Goal: Information Seeking & Learning: Learn about a topic

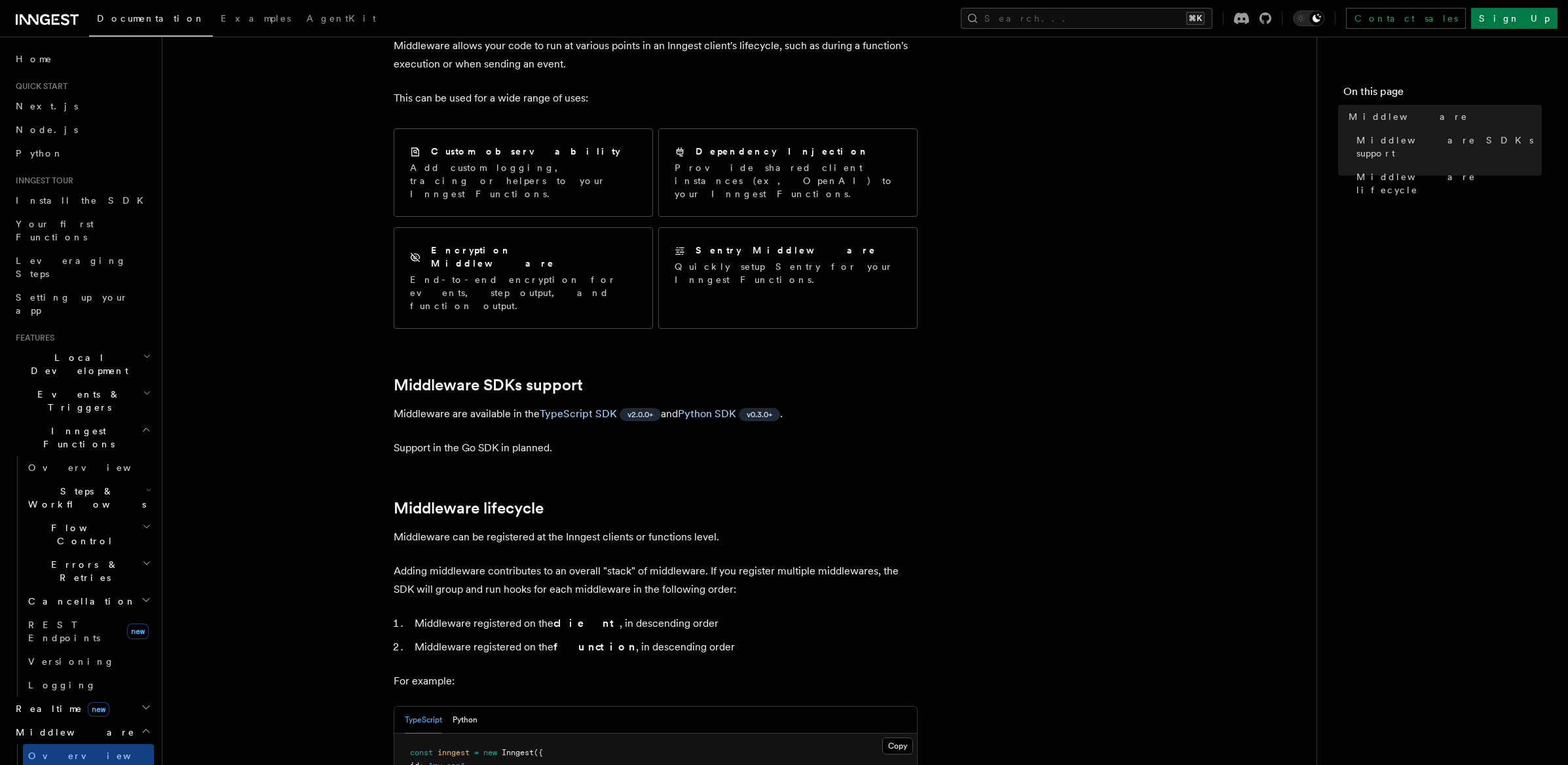
scroll to position [104, 0]
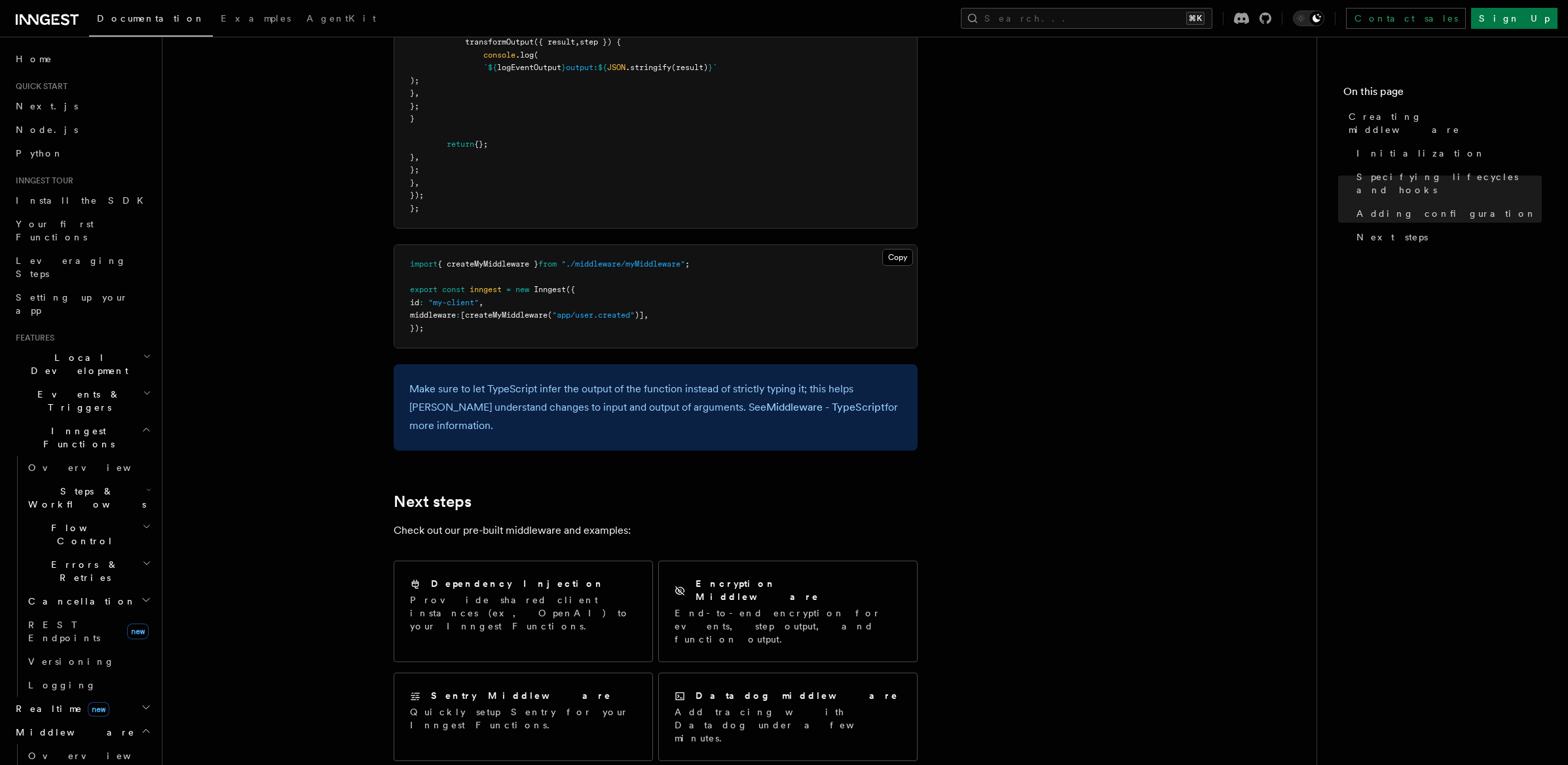
scroll to position [2298, 0]
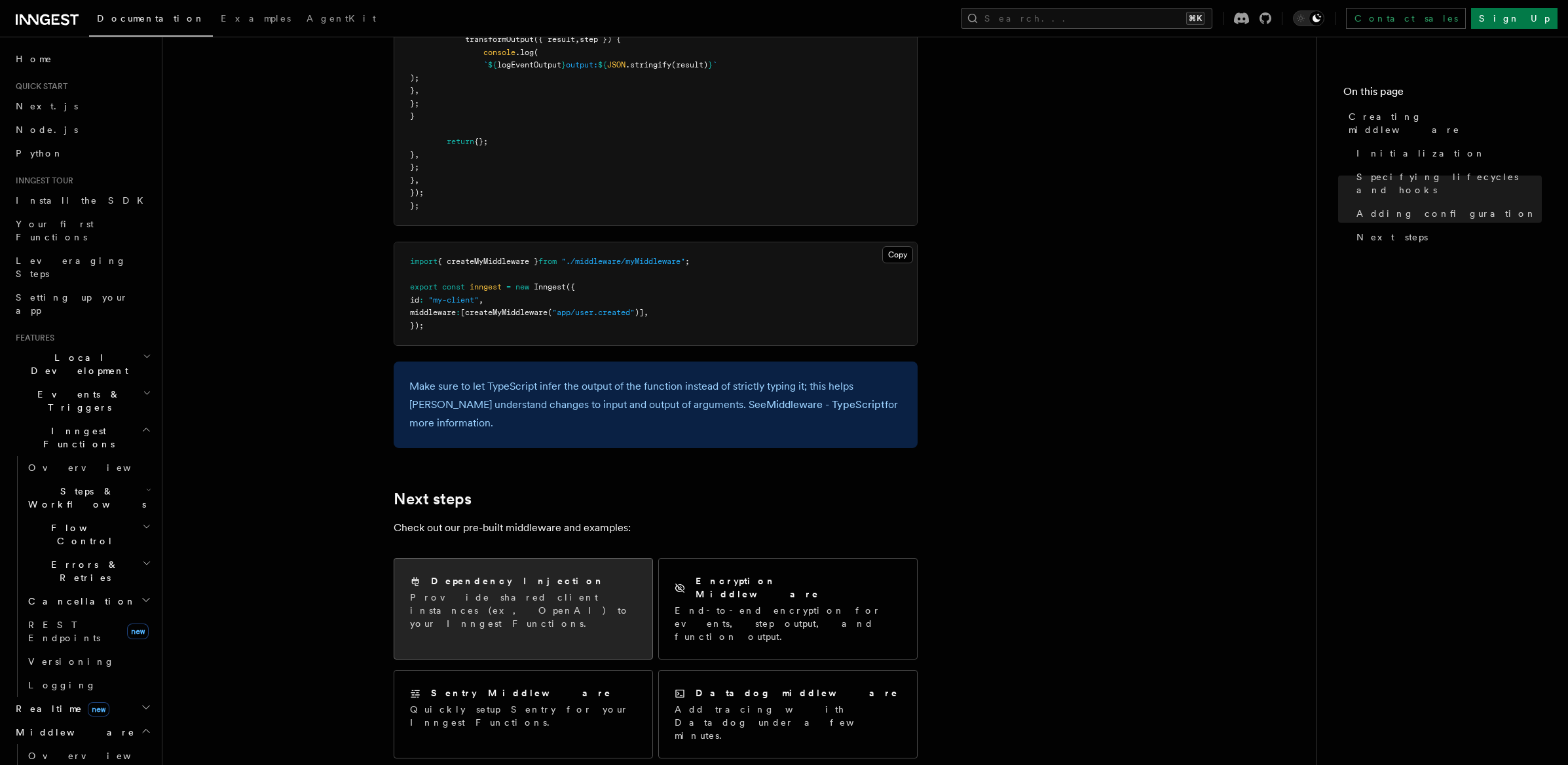
click at [472, 591] on p "Provide shared client instances (ex, OpenAI) to your Inngest Functions." at bounding box center [523, 611] width 227 height 40
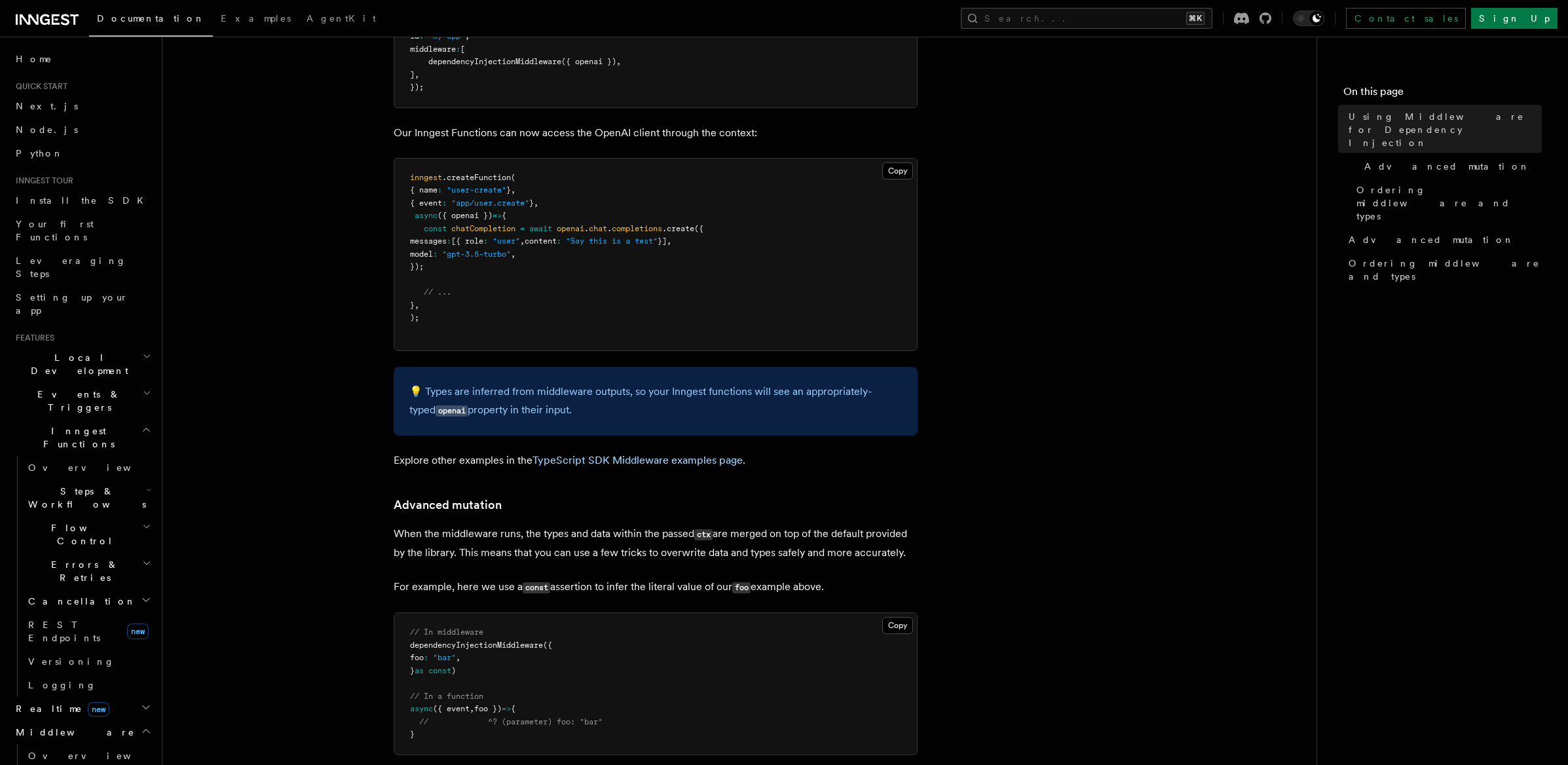
scroll to position [443, 0]
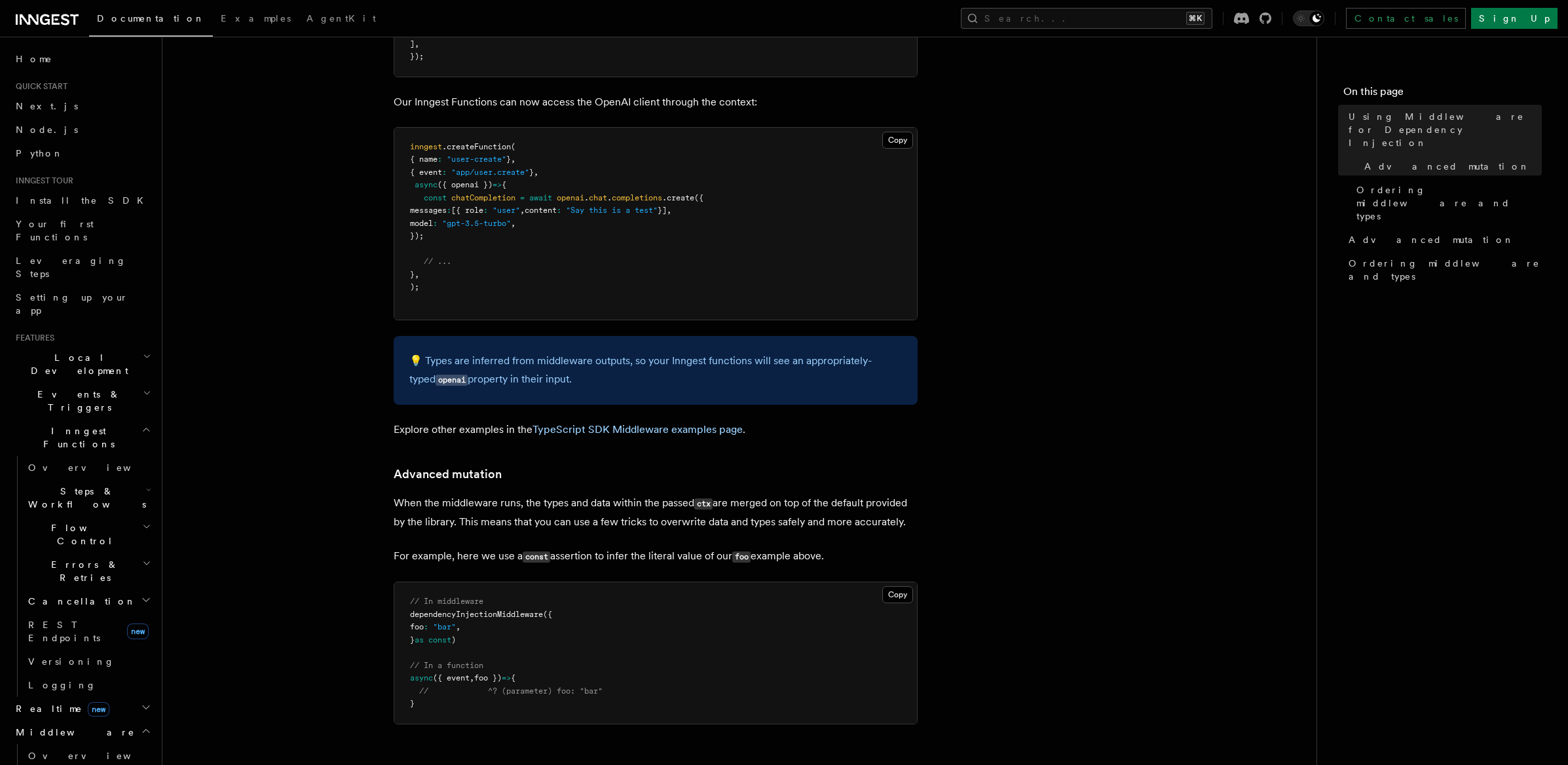
click at [479, 608] on pre "// In middleware dependencyInjectionMiddleware ({ foo : "bar" , } as const ) //…" at bounding box center [656, 654] width 523 height 141
click at [479, 606] on pre "// In middleware dependencyInjectionMiddleware ({ foo : "bar" , } as const ) //…" at bounding box center [656, 654] width 523 height 141
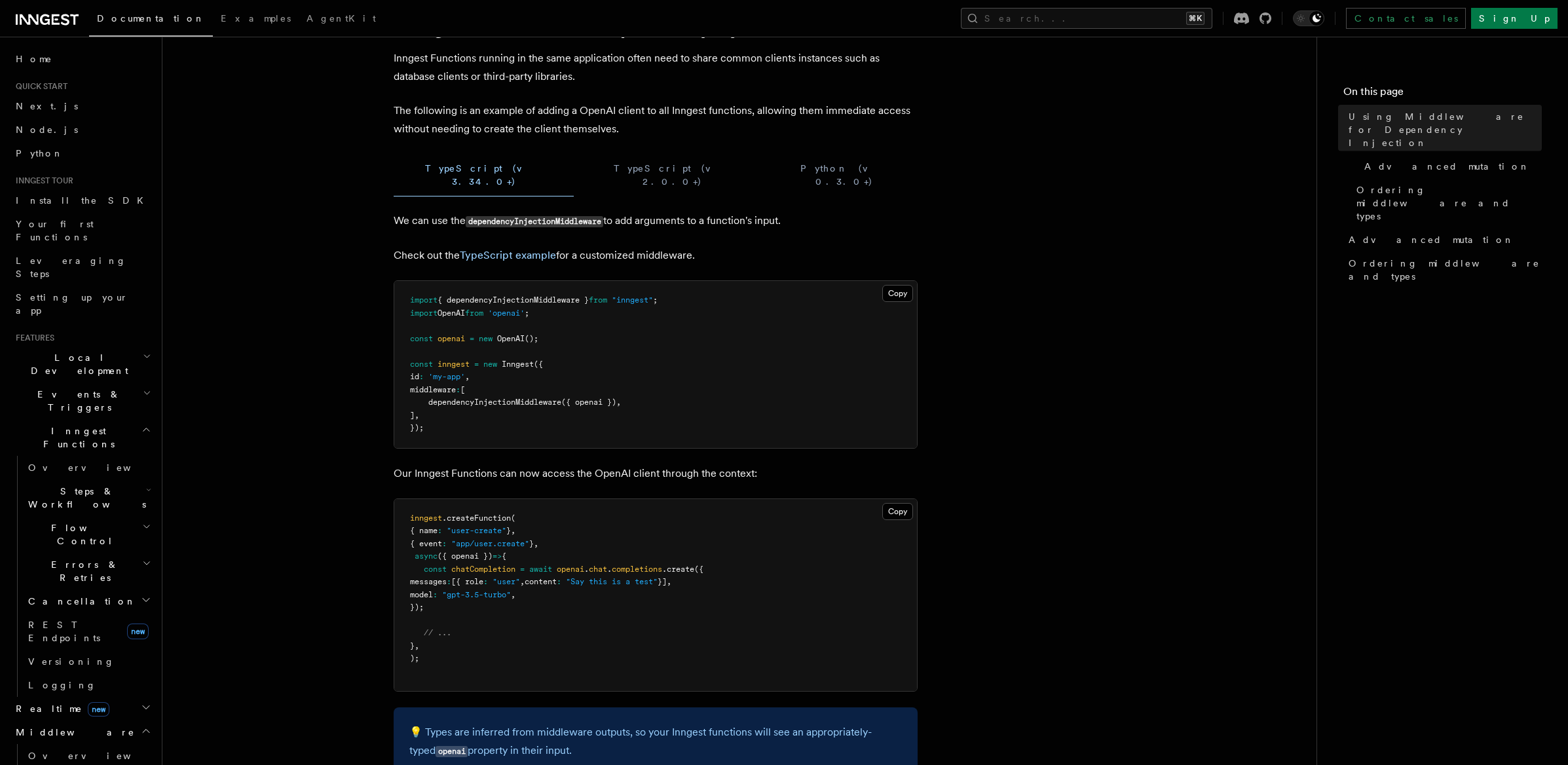
scroll to position [63, 0]
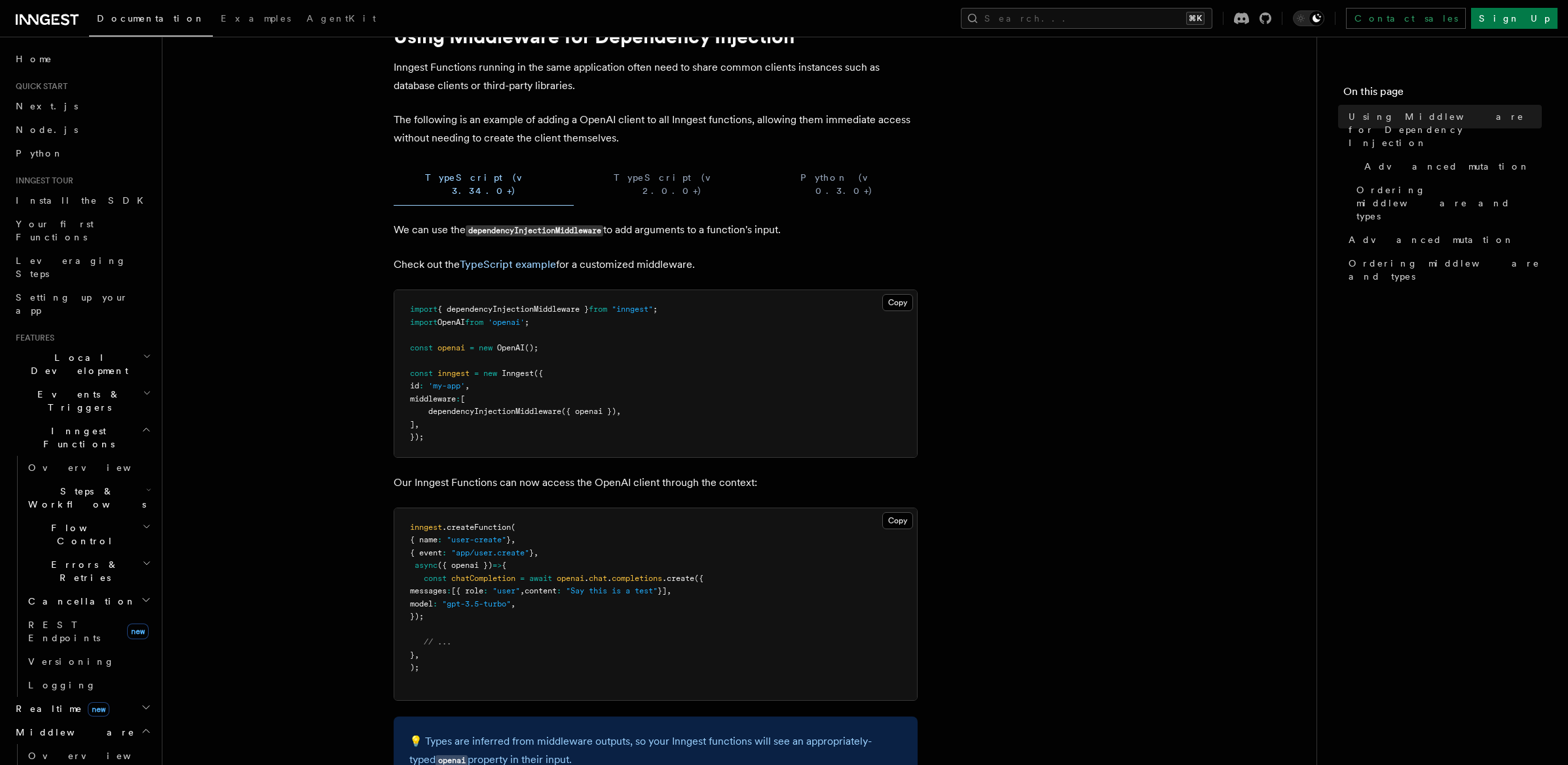
click at [523, 304] on span "{ dependencyInjectionMiddleware }" at bounding box center [513, 308] width 151 height 9
copy span "dependencyInjectionMiddleware"
click at [524, 259] on link "TypeScript example" at bounding box center [507, 265] width 96 height 13
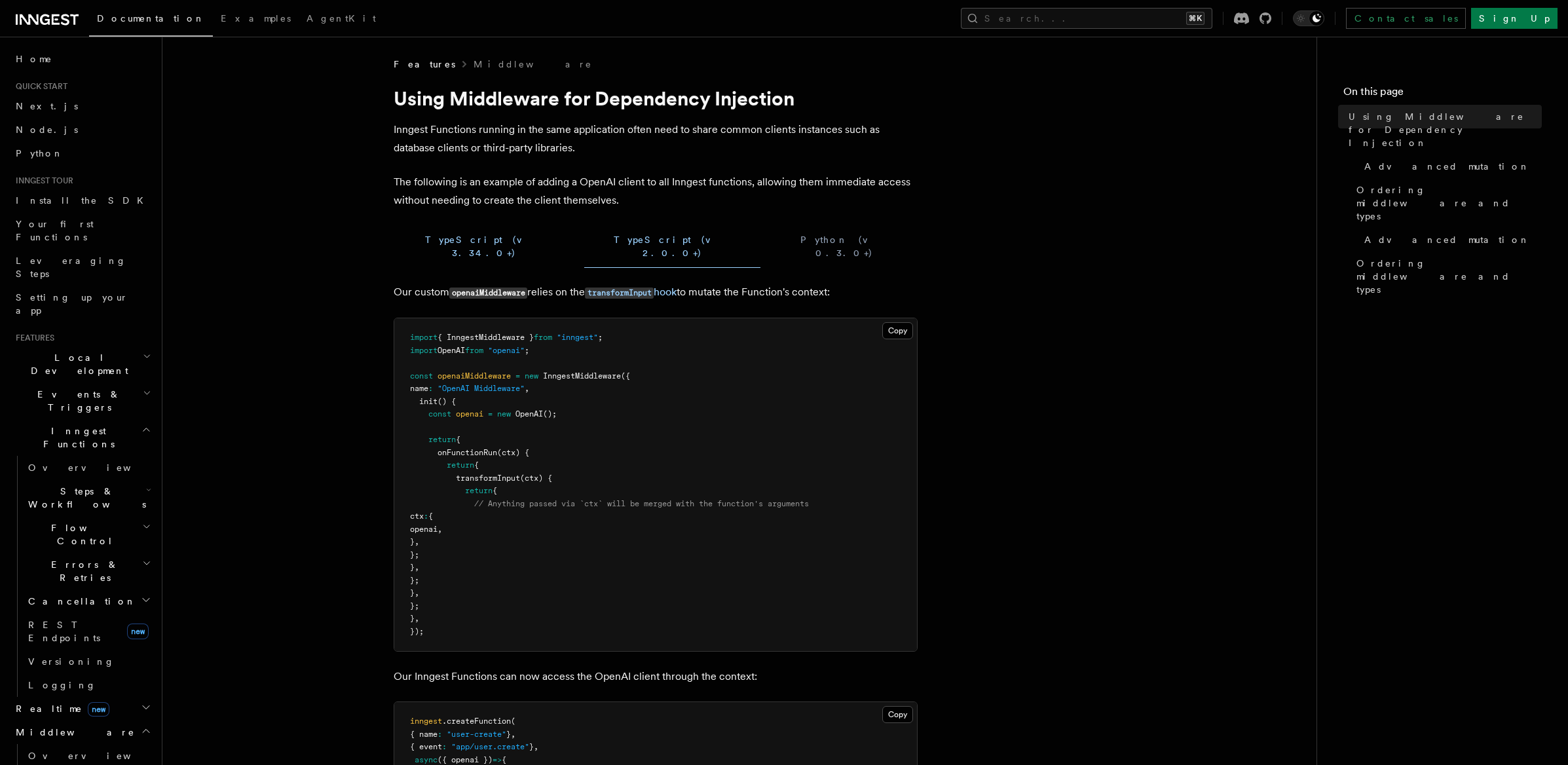
click at [455, 245] on button "TypeScript (v 3.34.0+)" at bounding box center [483, 247] width 180 height 43
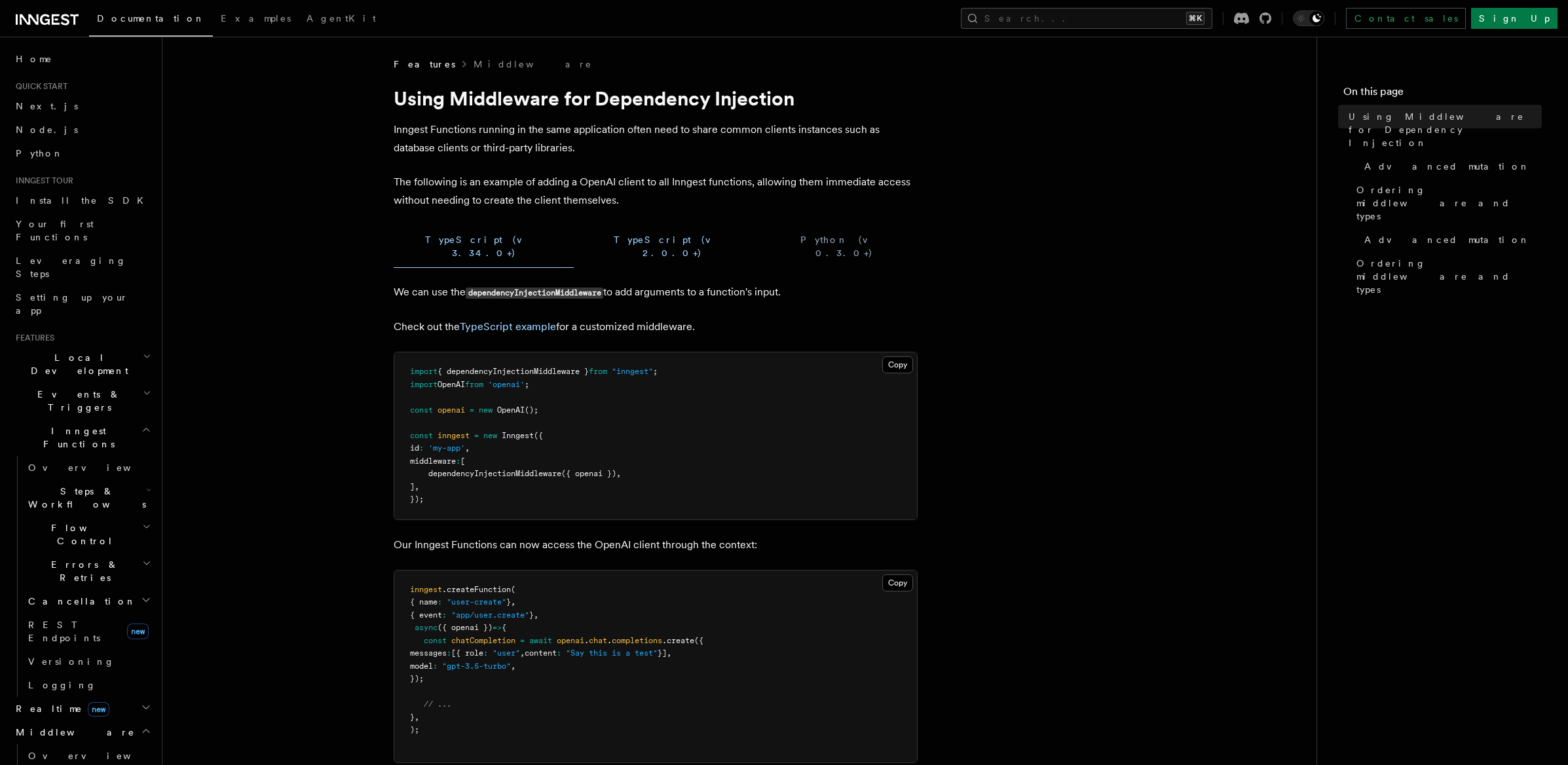
click at [585, 244] on button "TypeScript (v 2.0.0+)" at bounding box center [672, 247] width 176 height 43
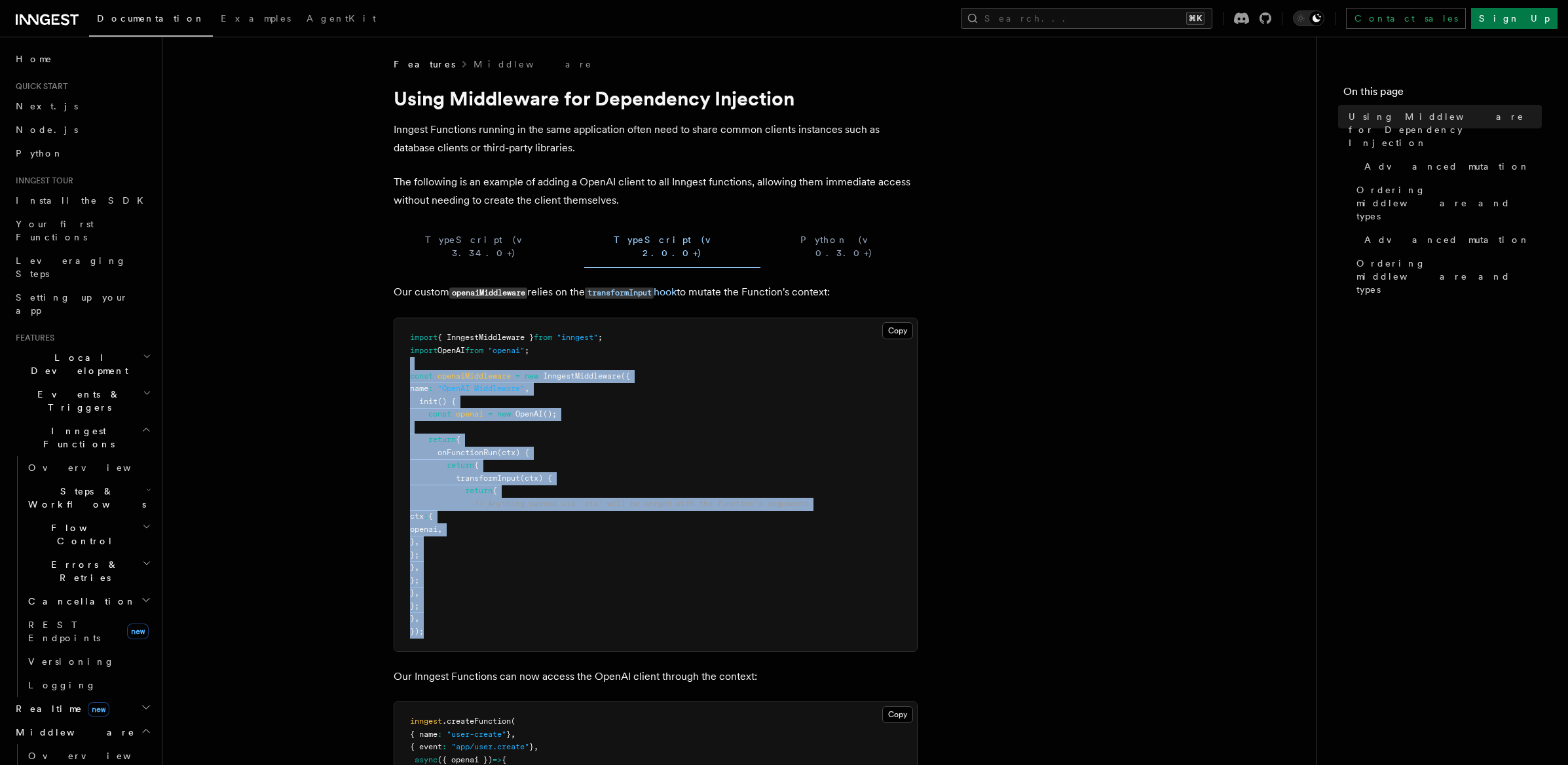
drag, startPoint x: 438, startPoint y: 619, endPoint x: 395, endPoint y: 356, distance: 266.5
click at [395, 356] on pre "import { InngestMiddleware } from "inngest" ; import OpenAI from "openai" ; con…" at bounding box center [656, 484] width 523 height 333
copy code "const openaiMiddleware = new InngestMiddleware ({ name : "OpenAI Middleware" , …"
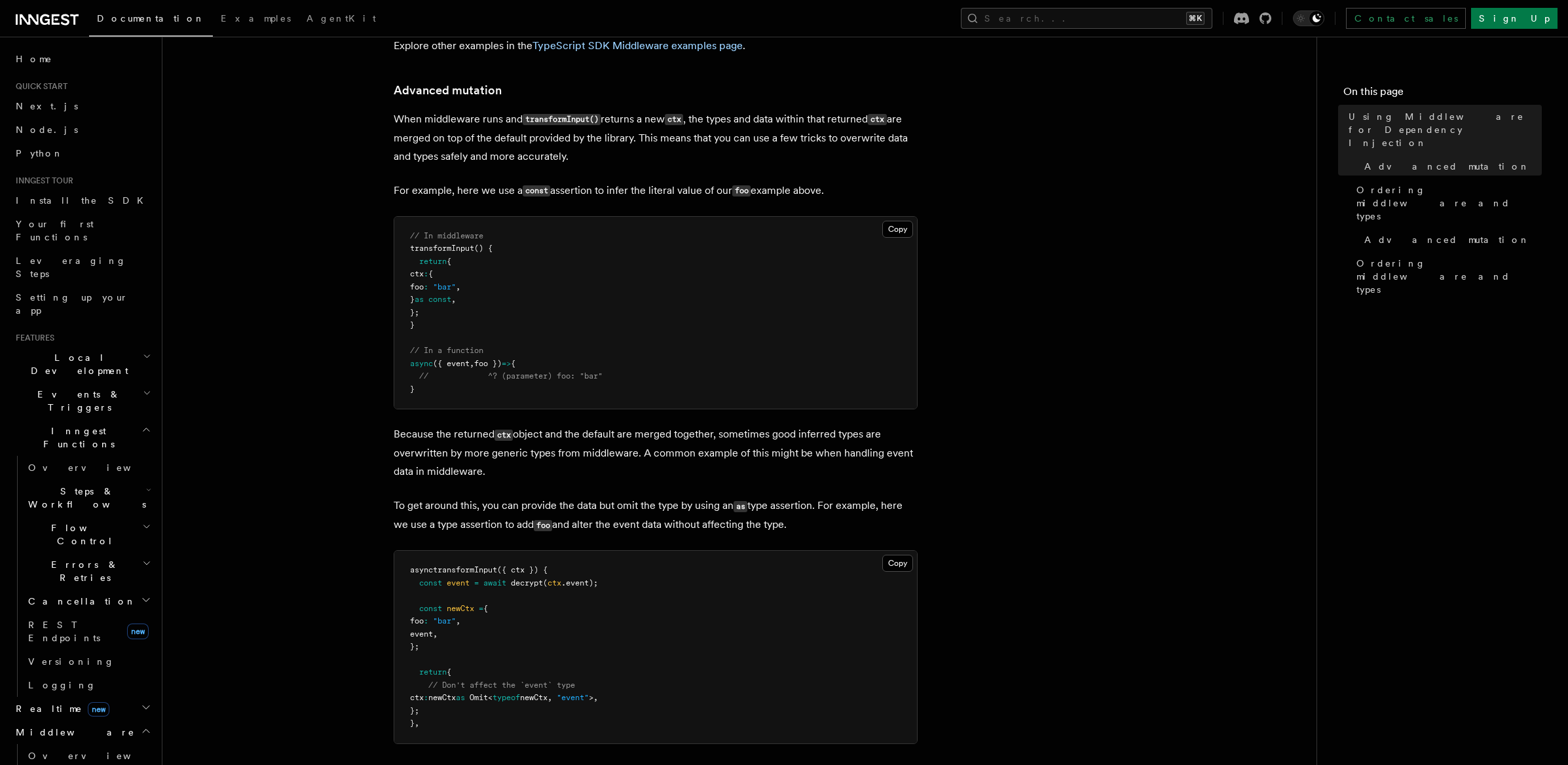
scroll to position [961, 0]
drag, startPoint x: 494, startPoint y: 285, endPoint x: 375, endPoint y: 257, distance: 122.2
click at [375, 257] on article "Features Middleware Using Middleware for Dependency Injection Inngest Functions…" at bounding box center [739, 139] width 1112 height 2085
copy code "ctx : { foo : "bar" , } as const ,"
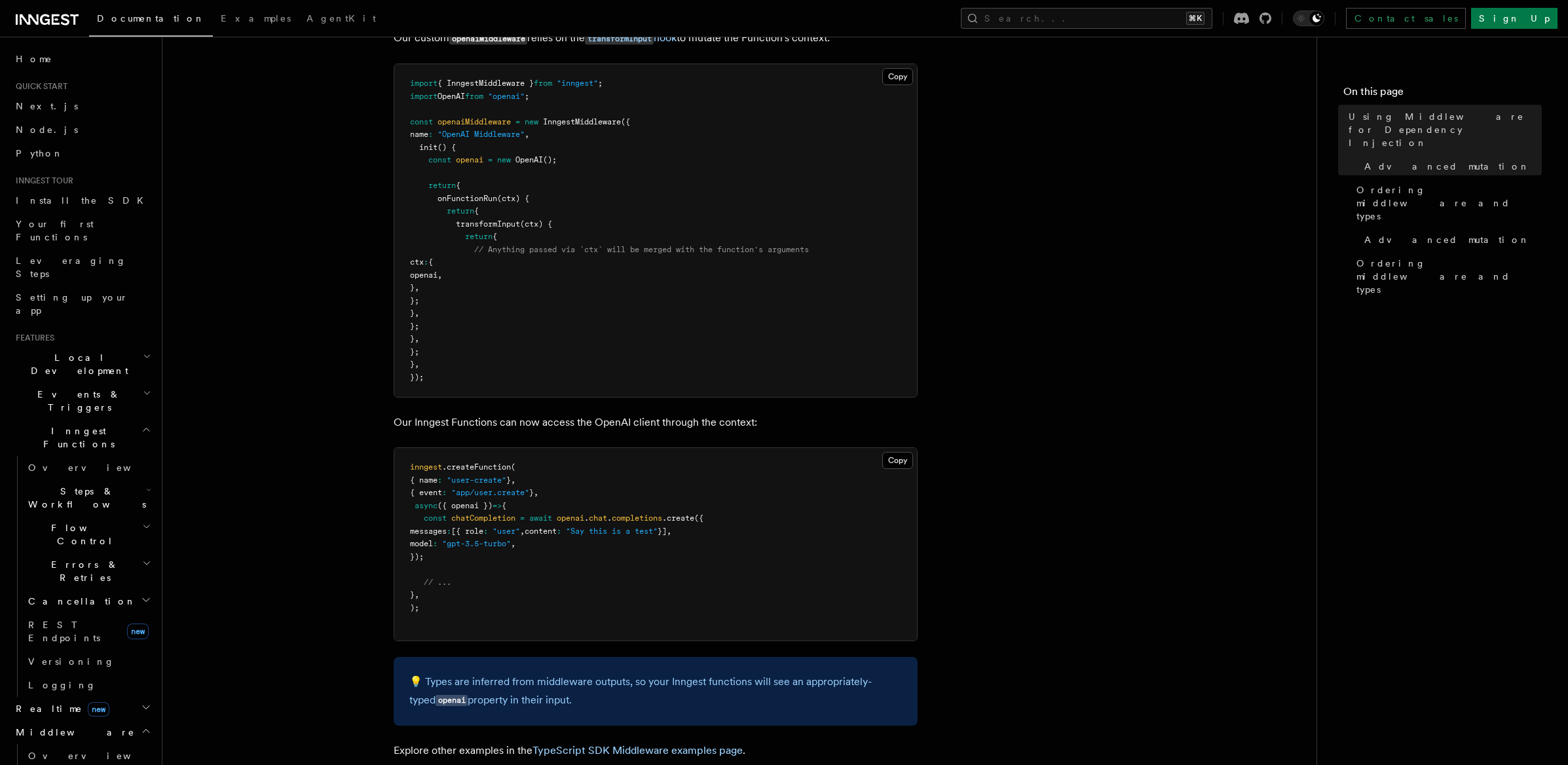
scroll to position [0, 0]
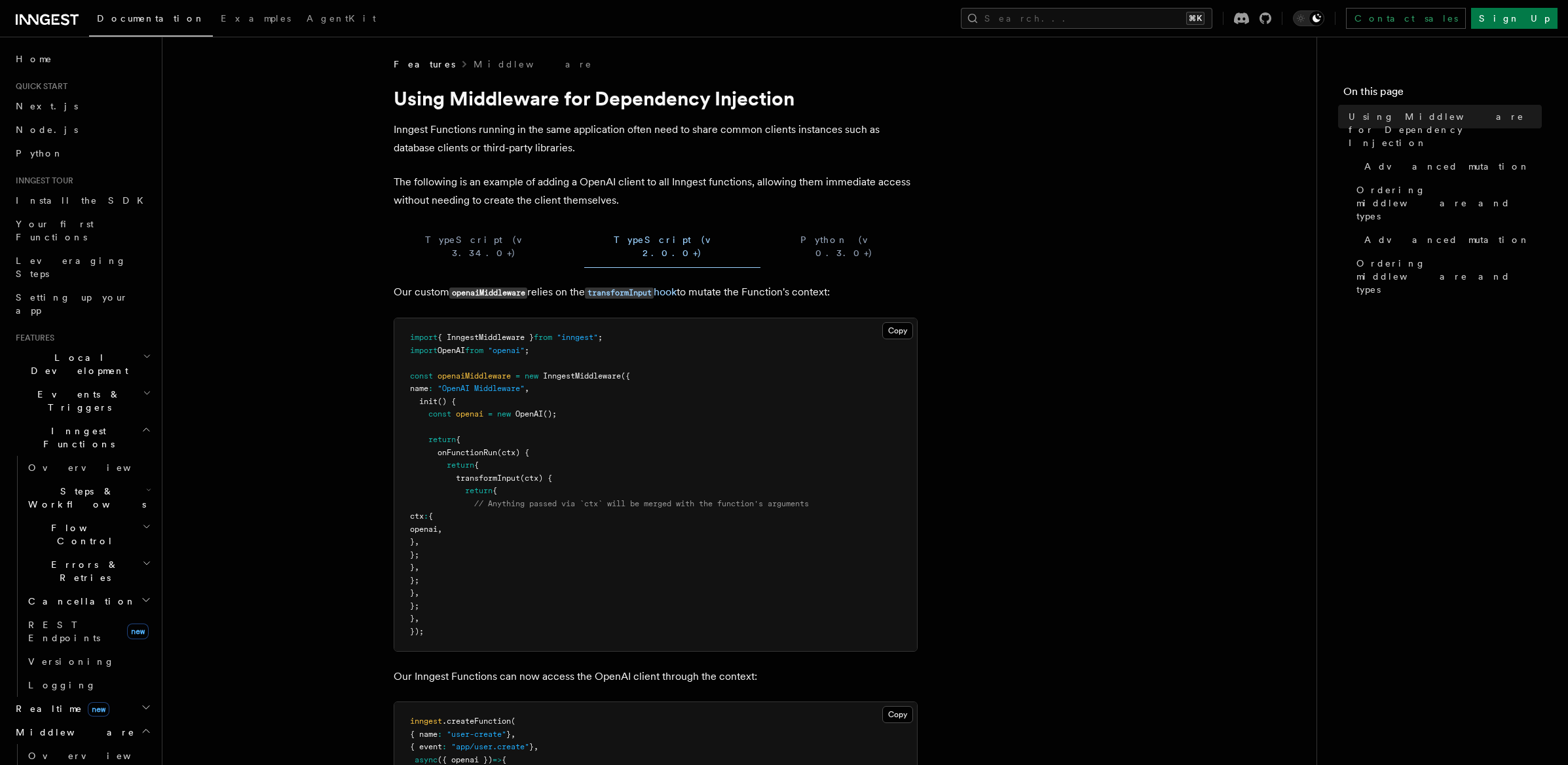
click at [414, 70] on span "Features" at bounding box center [425, 64] width 62 height 13
click at [412, 64] on span "Features" at bounding box center [425, 64] width 62 height 13
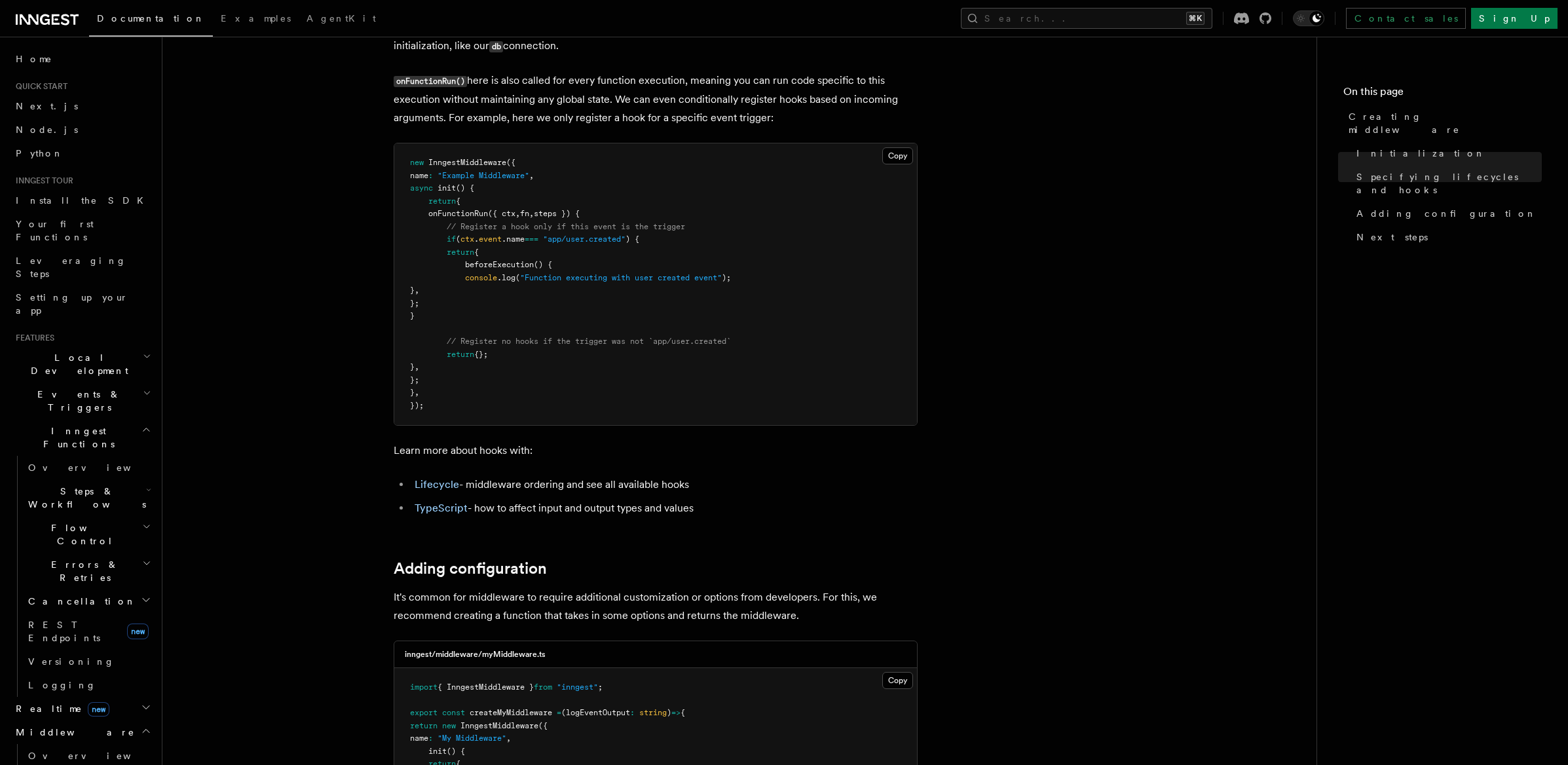
scroll to position [1524, 0]
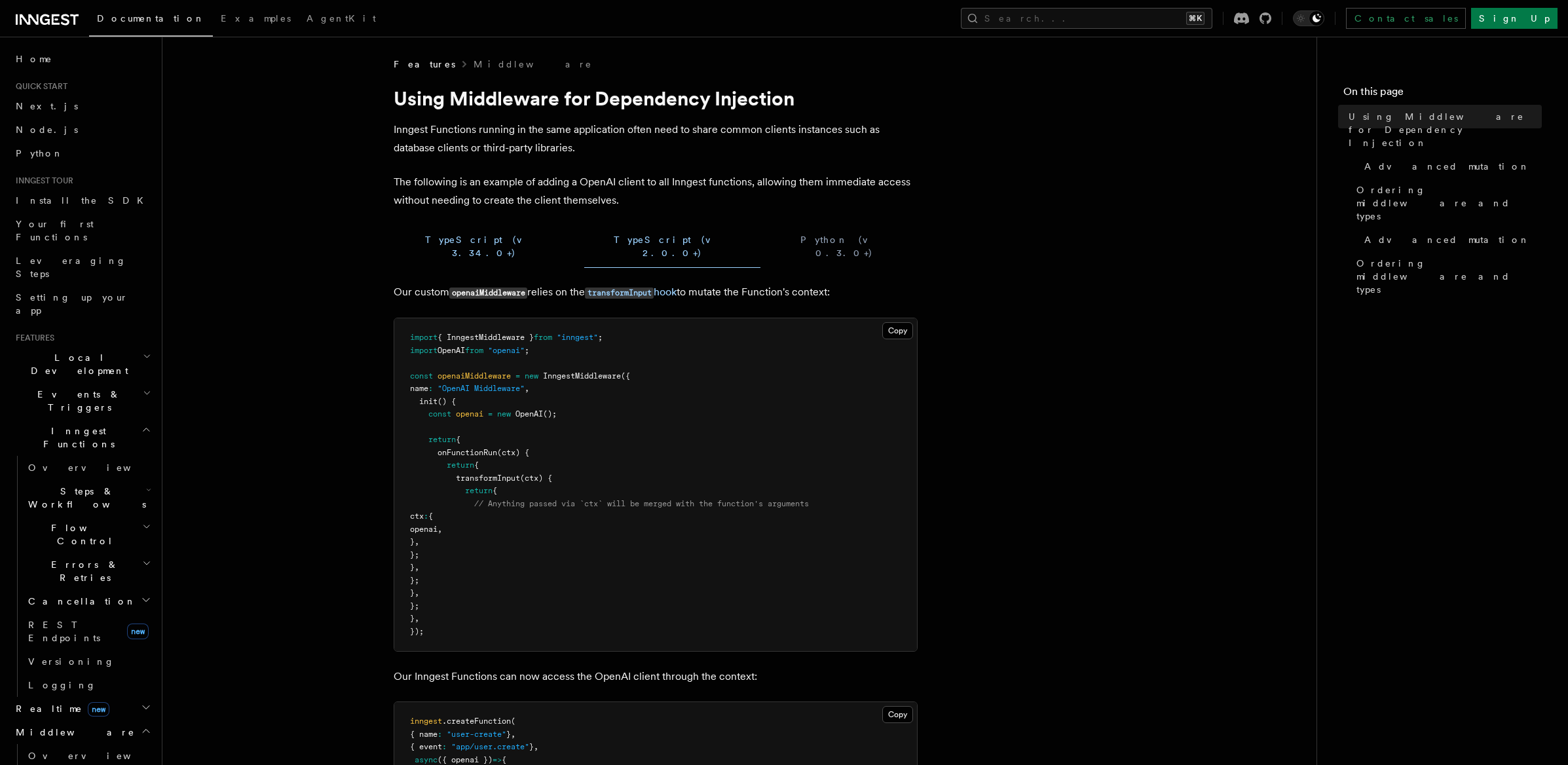
click at [467, 244] on button "TypeScript (v 3.34.0+)" at bounding box center [483, 247] width 180 height 43
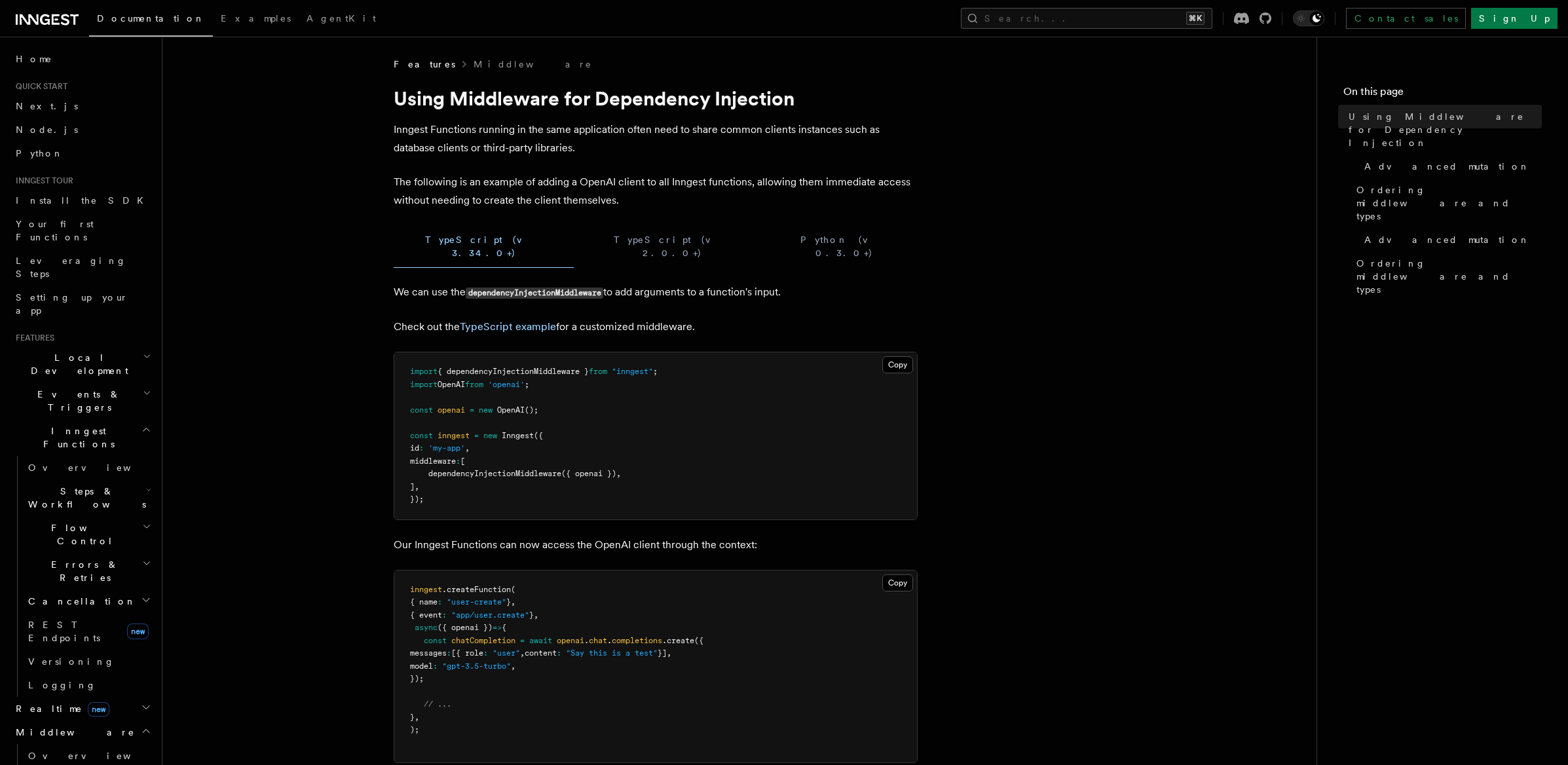
click at [519, 287] on code "dependencyInjectionMiddleware" at bounding box center [534, 292] width 137 height 11
copy code "dependencyInjectionMiddleware"
click at [538, 367] on span "{ dependencyInjectionMiddleware }" at bounding box center [513, 371] width 151 height 9
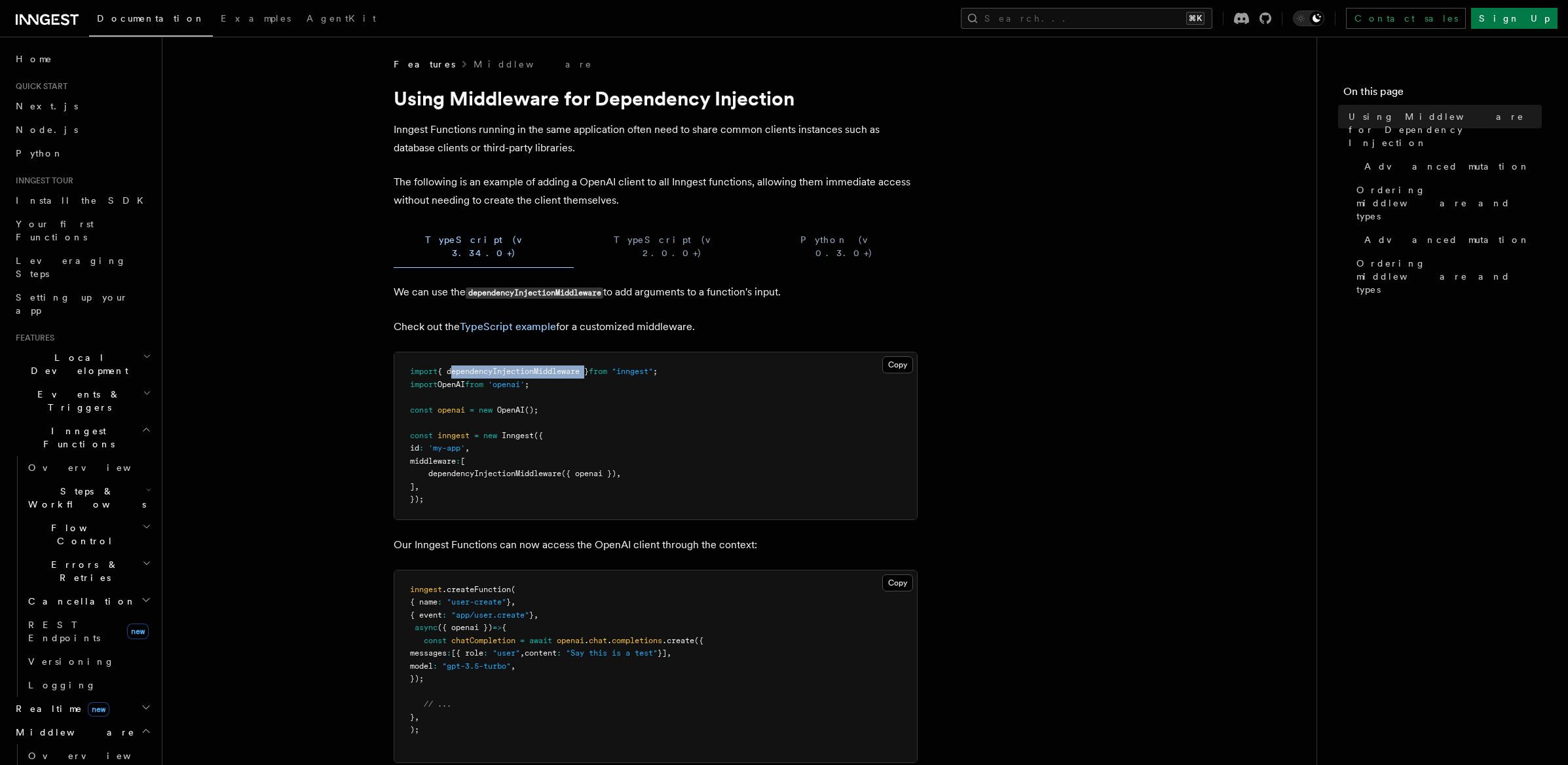
copy span "dependencyInjectionMiddleware"
click at [498, 352] on pre "import { dependencyInjectionMiddleware } from "inngest" ; import OpenAI from 'o…" at bounding box center [656, 436] width 523 height 167
drag, startPoint x: 690, startPoint y: 364, endPoint x: 367, endPoint y: 364, distance: 323.0
copy span "import { dependencyInjectionMiddleware } from "inngest" ;"
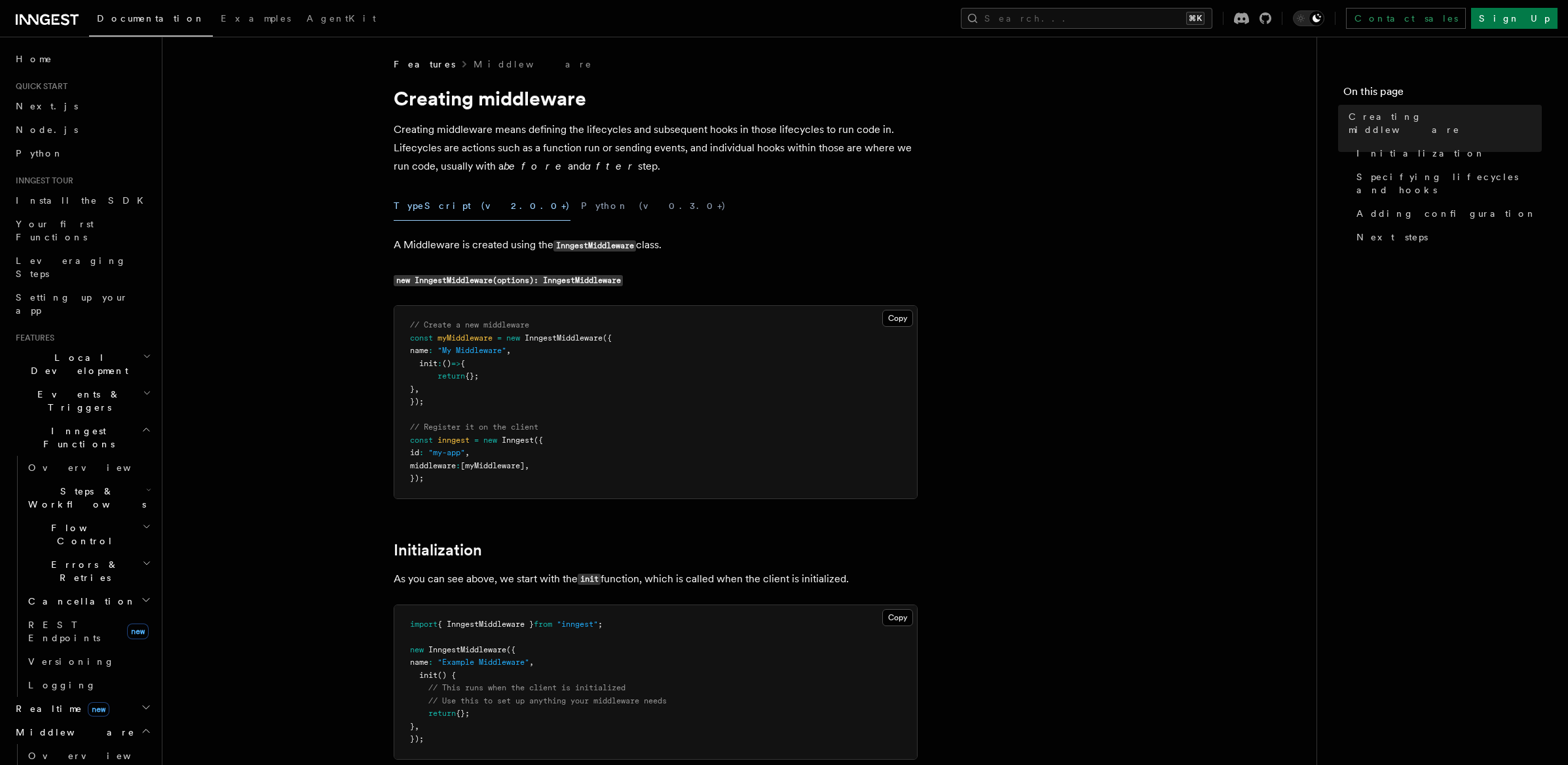
click at [581, 338] on span "InngestMiddleware" at bounding box center [564, 337] width 78 height 9
copy span "InngestMiddleware"
drag, startPoint x: 633, startPoint y: 631, endPoint x: 388, endPoint y: 629, distance: 245.0
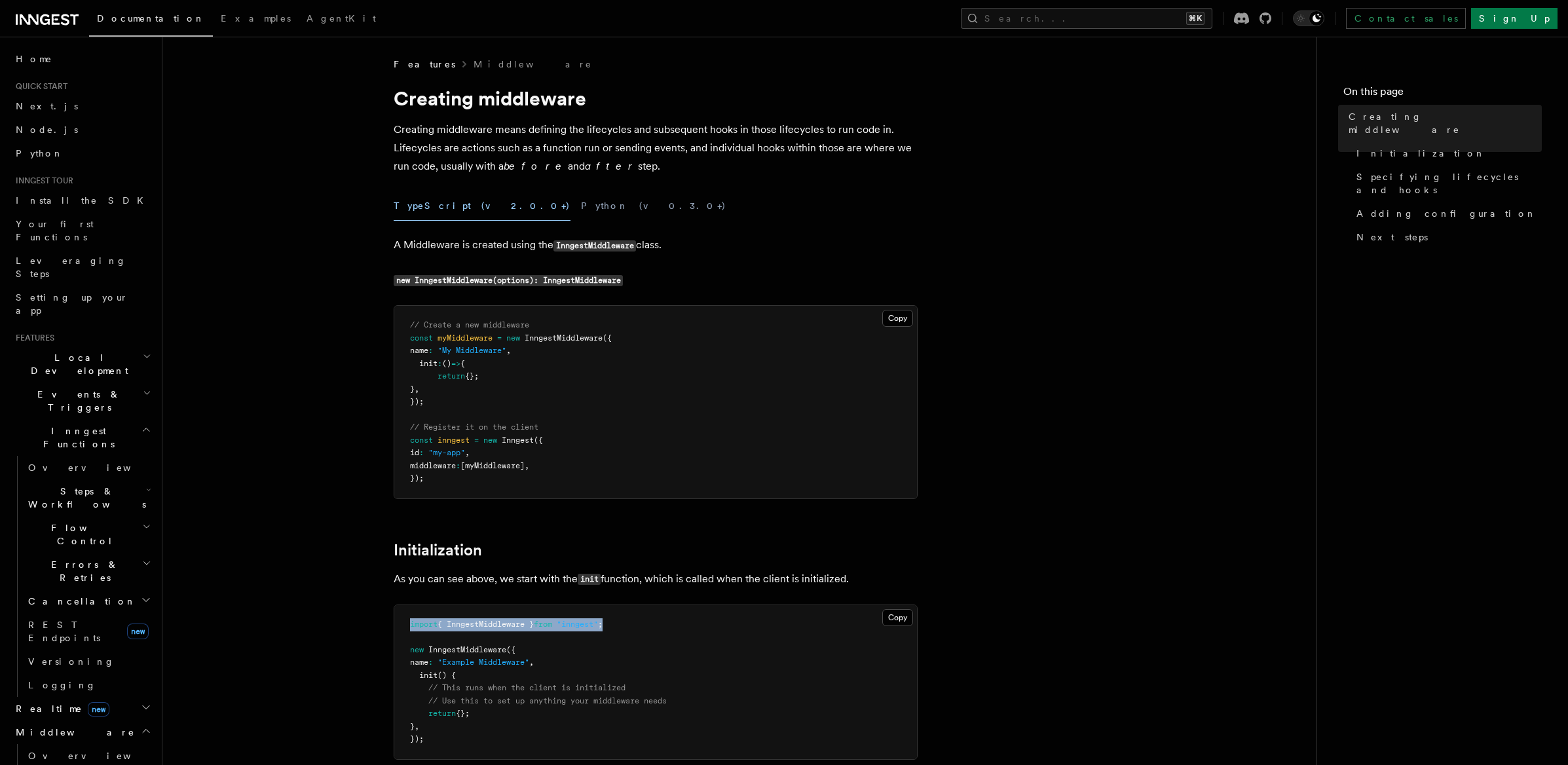
copy span "import { InngestMiddleware } from "inngest" ;"
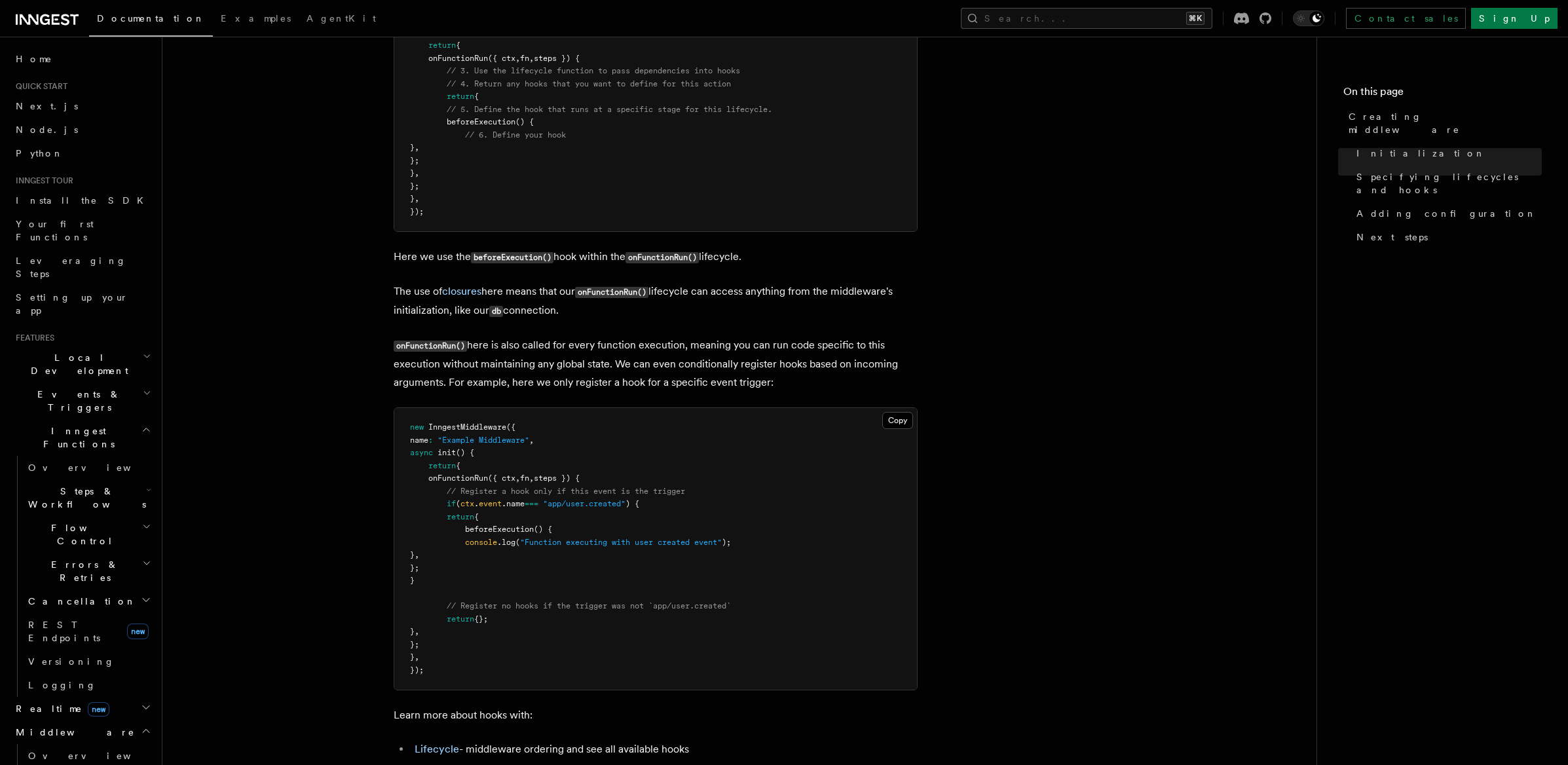
scroll to position [1258, 0]
click at [682, 505] on pre "new InngestMiddleware ({ name : "Example Middleware" , async init () { return {…" at bounding box center [656, 547] width 523 height 282
drag, startPoint x: 682, startPoint y: 505, endPoint x: 567, endPoint y: 496, distance: 115.4
click at [567, 496] on pre "new InngestMiddleware ({ name : "Example Middleware" , async init () { return {…" at bounding box center [656, 547] width 523 height 282
click at [470, 511] on span "return" at bounding box center [460, 515] width 28 height 9
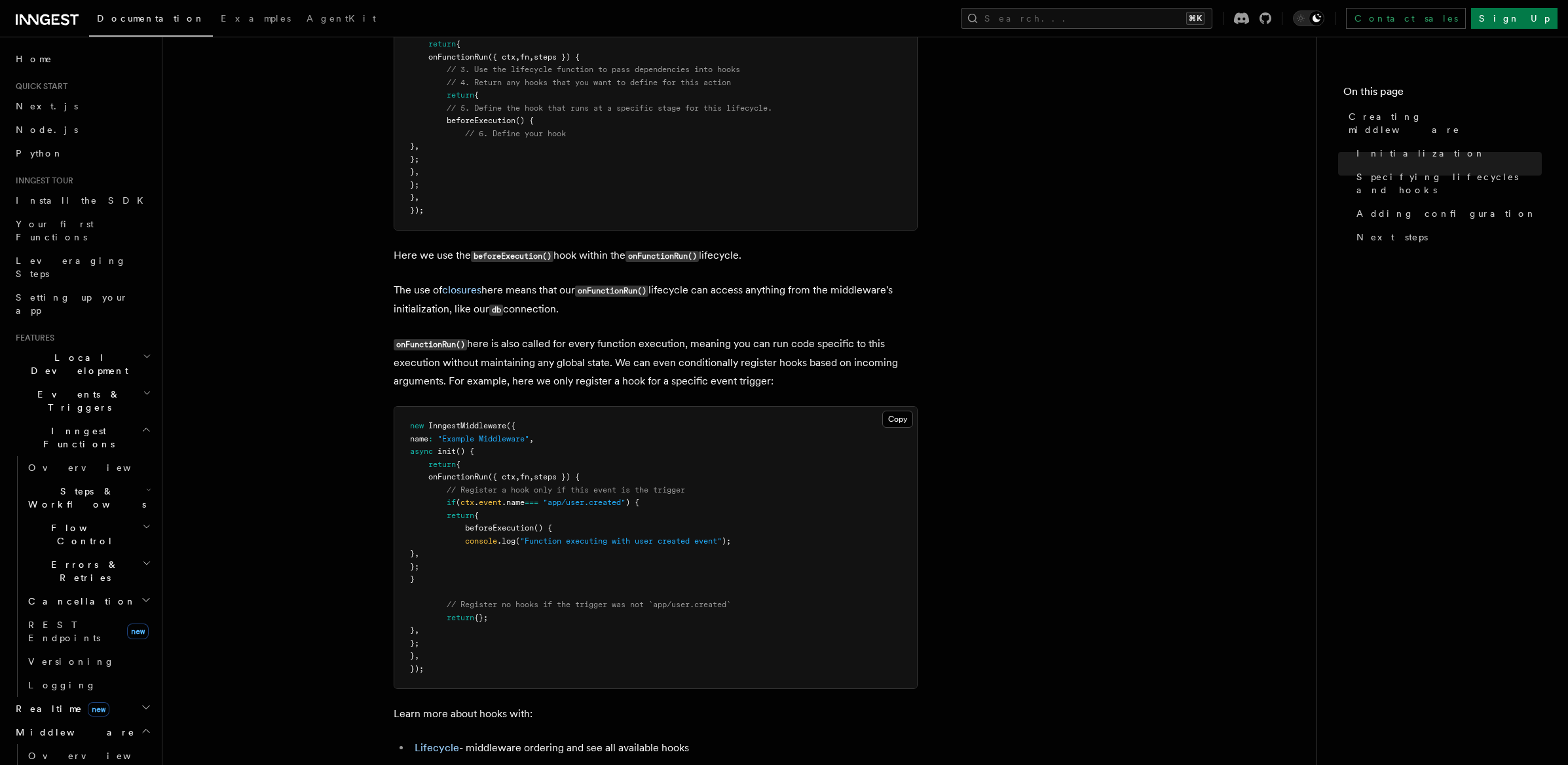
drag, startPoint x: 443, startPoint y: 504, endPoint x: 604, endPoint y: 575, distance: 176.0
click at [604, 575] on pre "new InngestMiddleware ({ name : "Example Middleware" , async init () { return {…" at bounding box center [656, 547] width 523 height 282
copy code "if ( ctx . event .name === "app/user.created" ) { return { beforeExecution () {…"
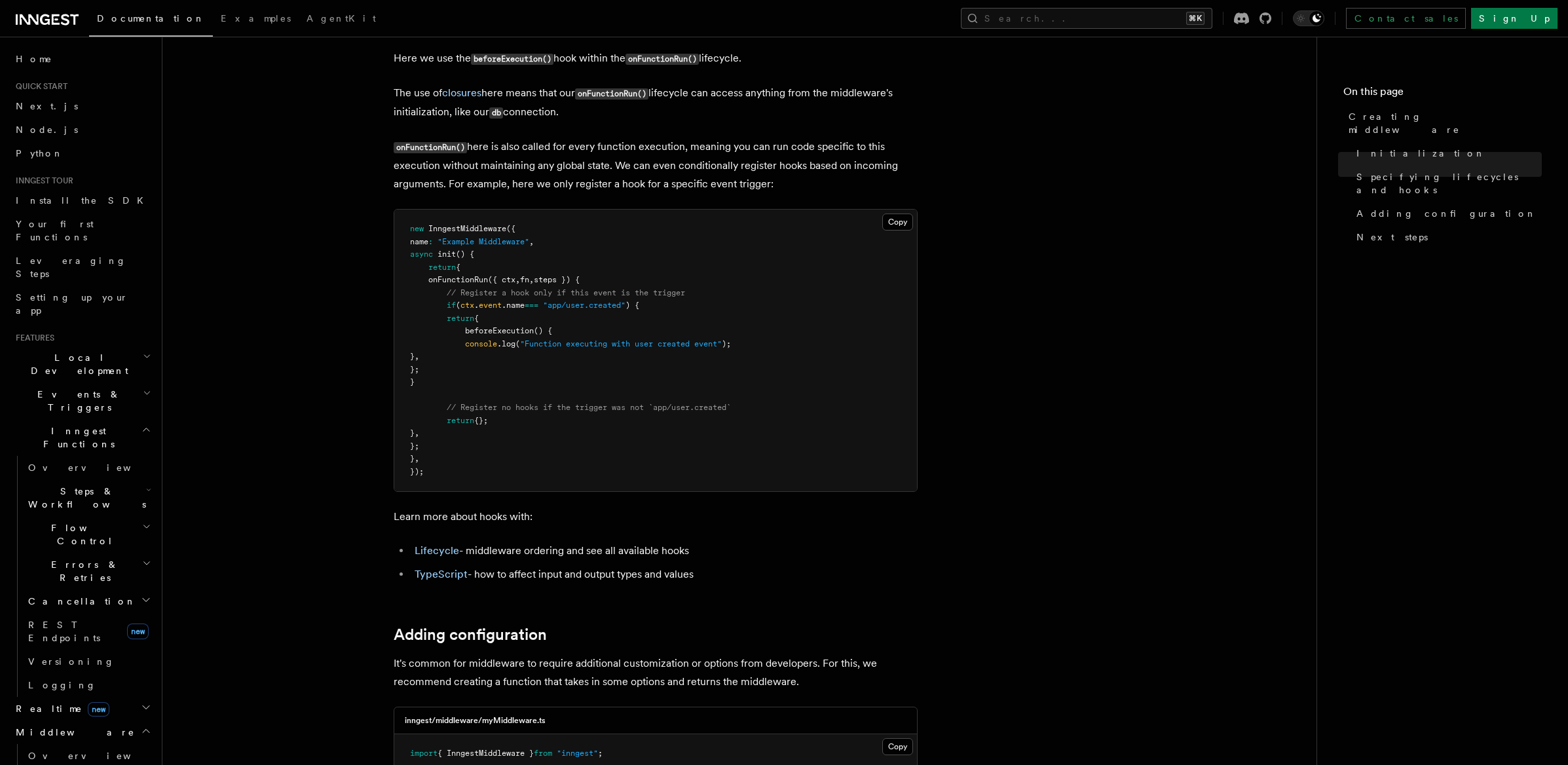
scroll to position [1535, 0]
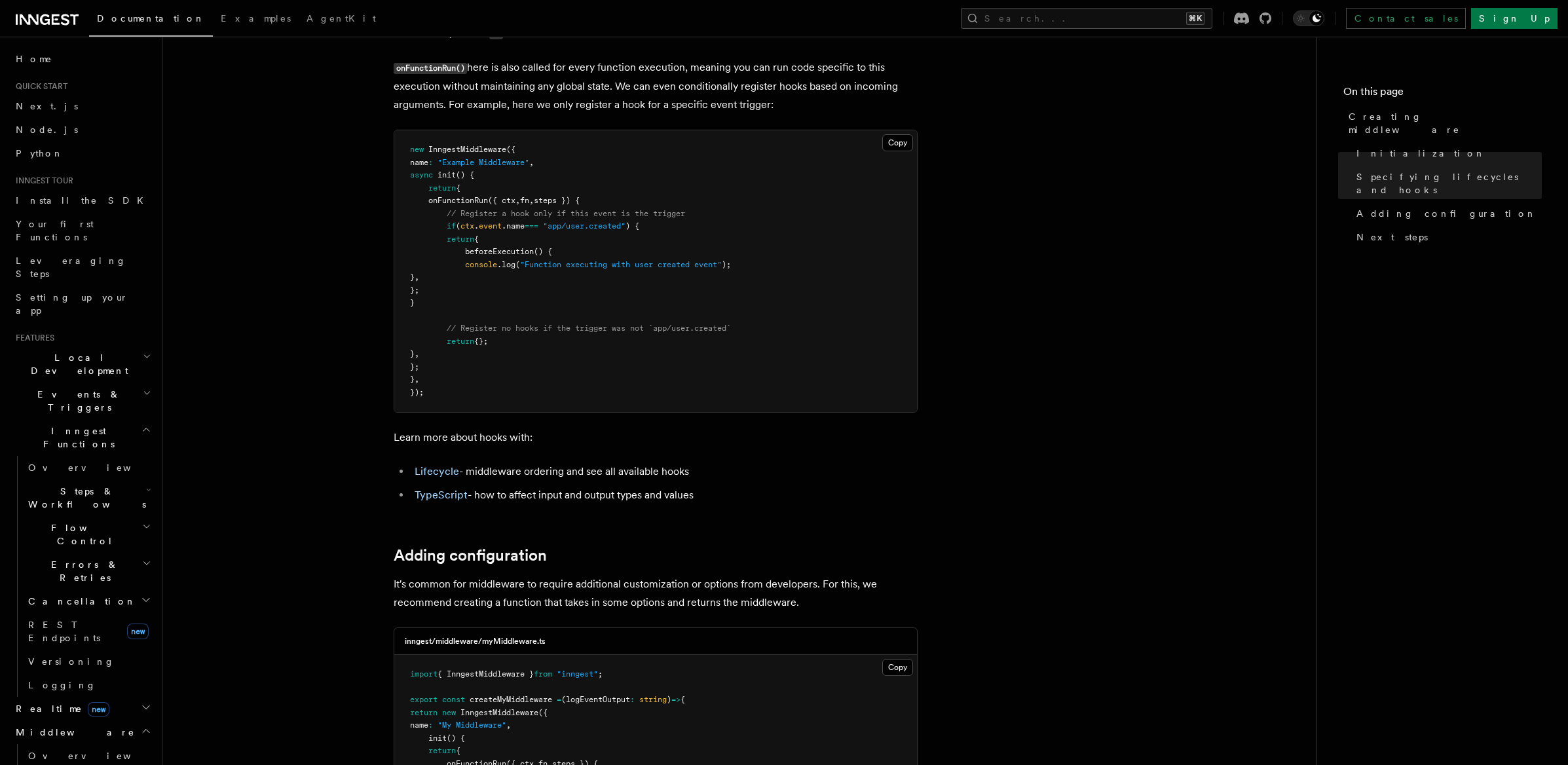
click at [639, 352] on pre "new InngestMiddleware ({ name : "Example Middleware" , async init () { return {…" at bounding box center [656, 271] width 523 height 282
click at [560, 285] on pre "new InngestMiddleware ({ name : "Example Middleware" , async init () { return {…" at bounding box center [656, 271] width 523 height 282
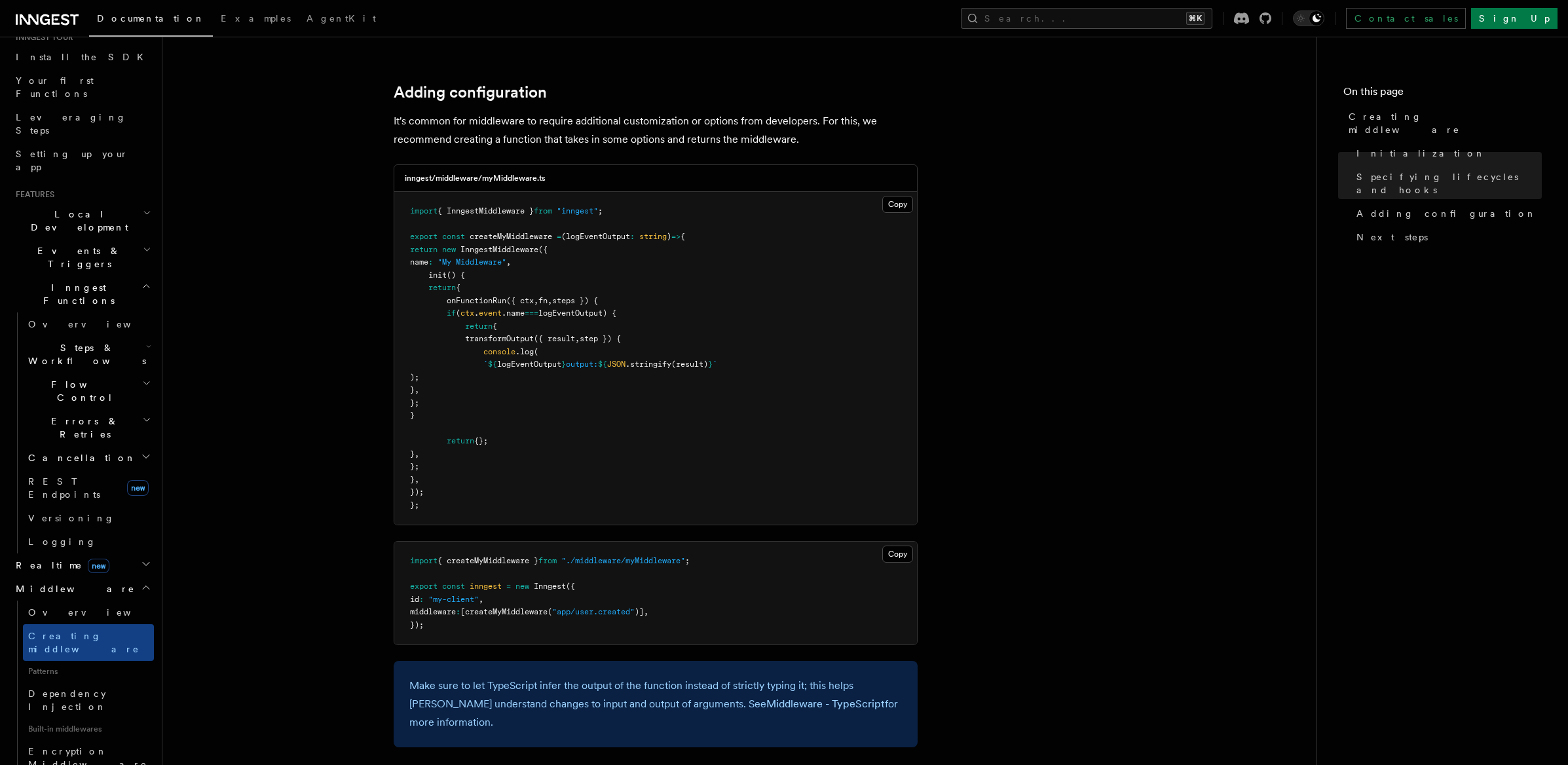
scroll to position [2007, 0]
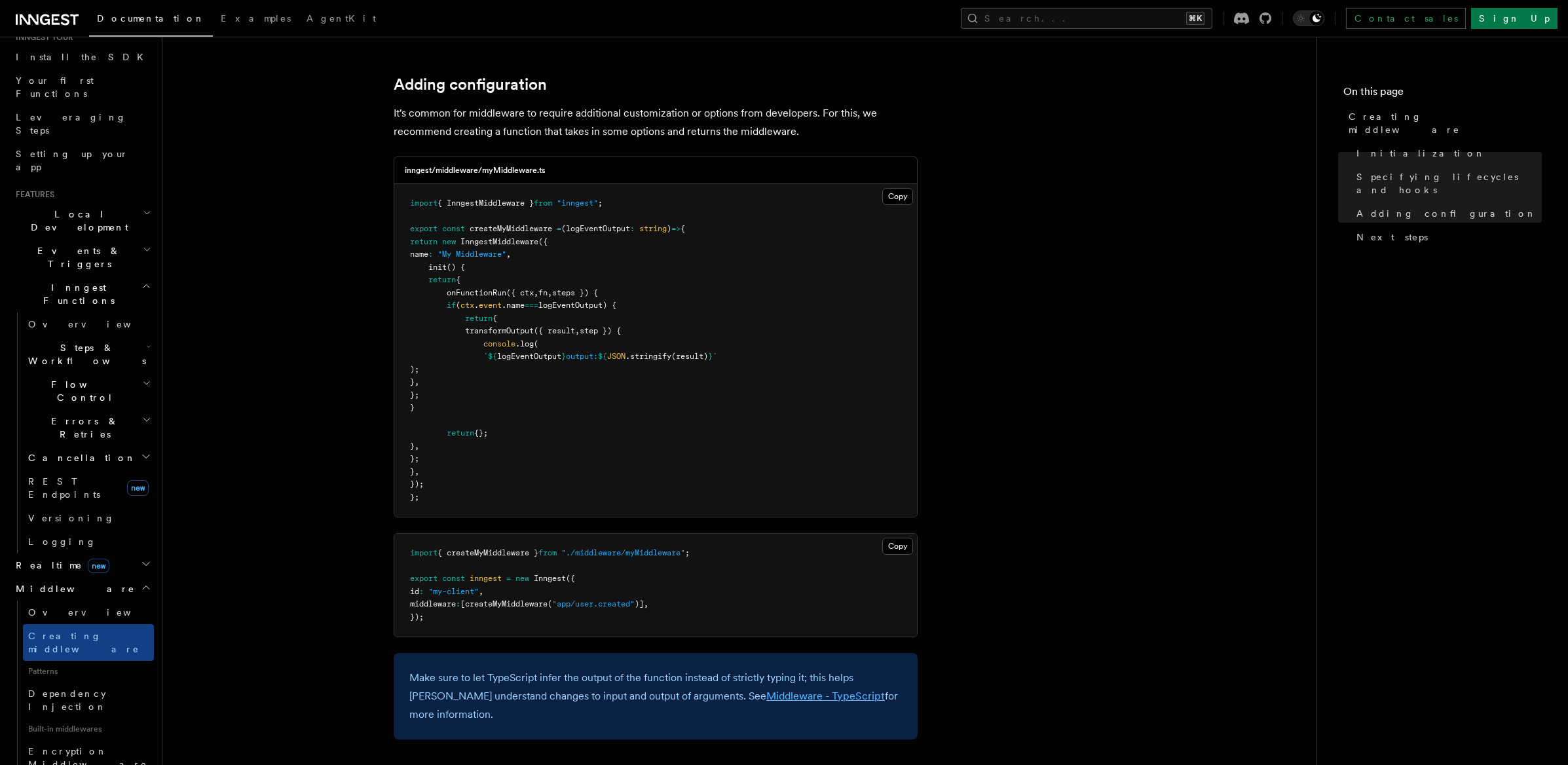
click at [767, 695] on link "Middleware - TypeScript" at bounding box center [825, 696] width 118 height 13
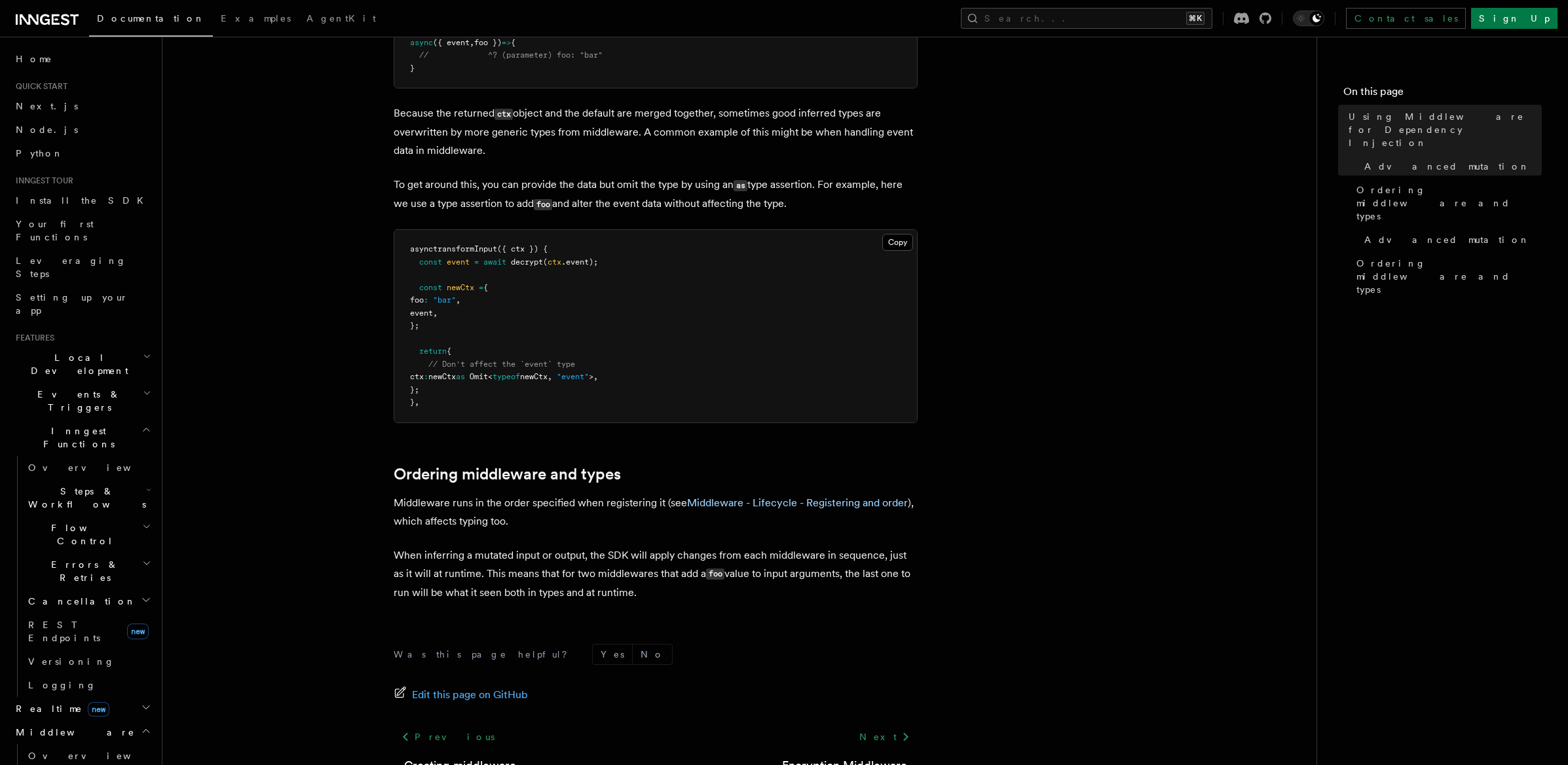
scroll to position [1364, 0]
